Goal: Transaction & Acquisition: Purchase product/service

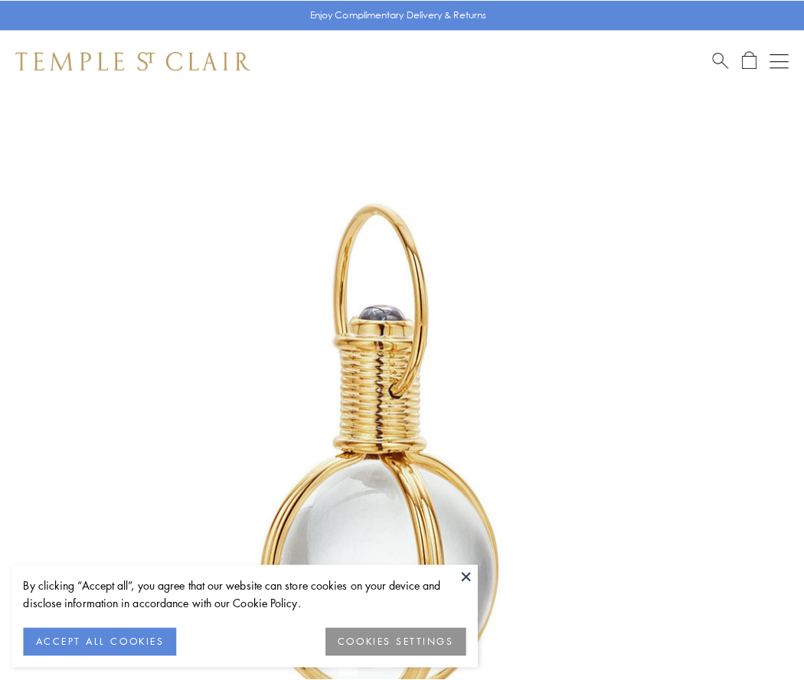
scroll to position [400, 0]
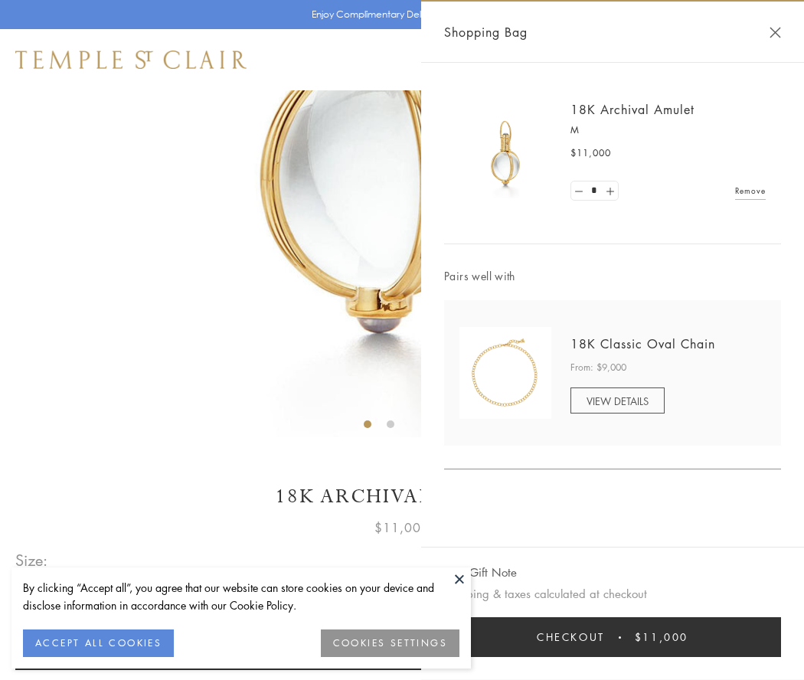
click at [613, 637] on button "Checkout $11,000" at bounding box center [612, 637] width 337 height 40
